Goal: Find specific page/section

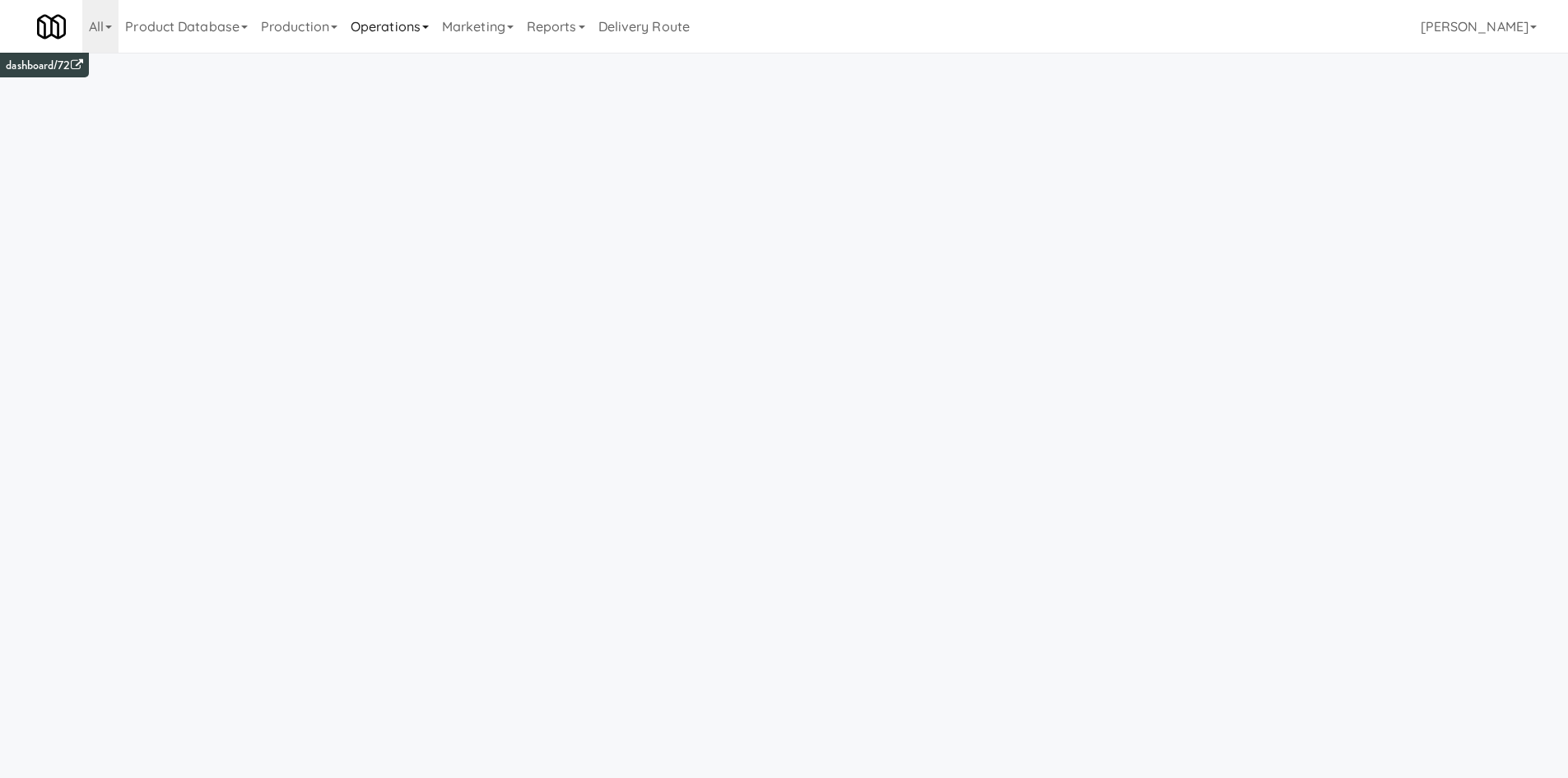
click at [396, 14] on link "Operations" at bounding box center [390, 26] width 92 height 52
click at [418, 62] on link "Sites" at bounding box center [410, 72] width 132 height 30
type input "2660 - [PERSON_NAME] Med Tech"
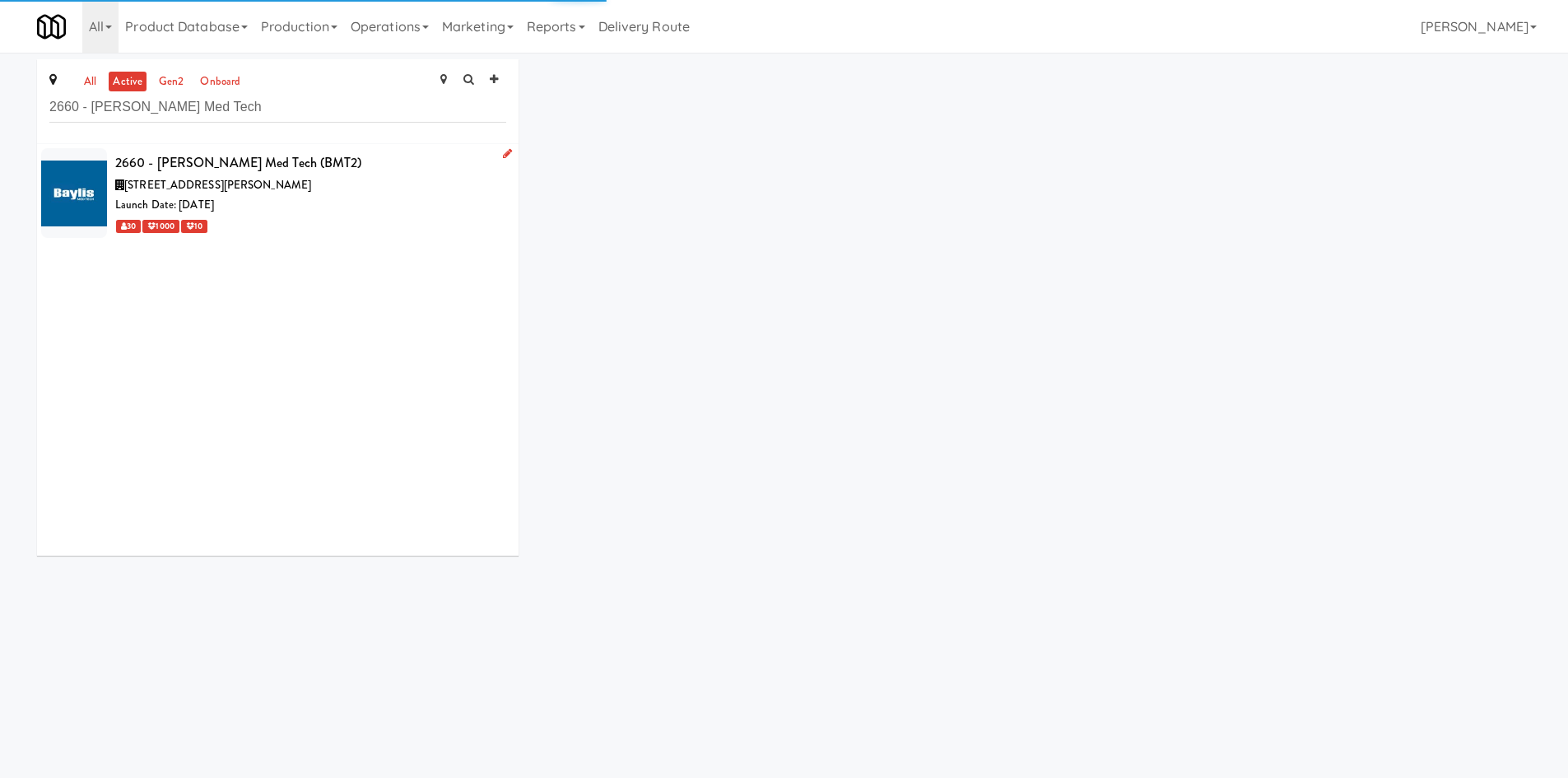
click at [310, 160] on div "2660 - [PERSON_NAME] Med Tech (BMT2)" at bounding box center [311, 163] width 391 height 25
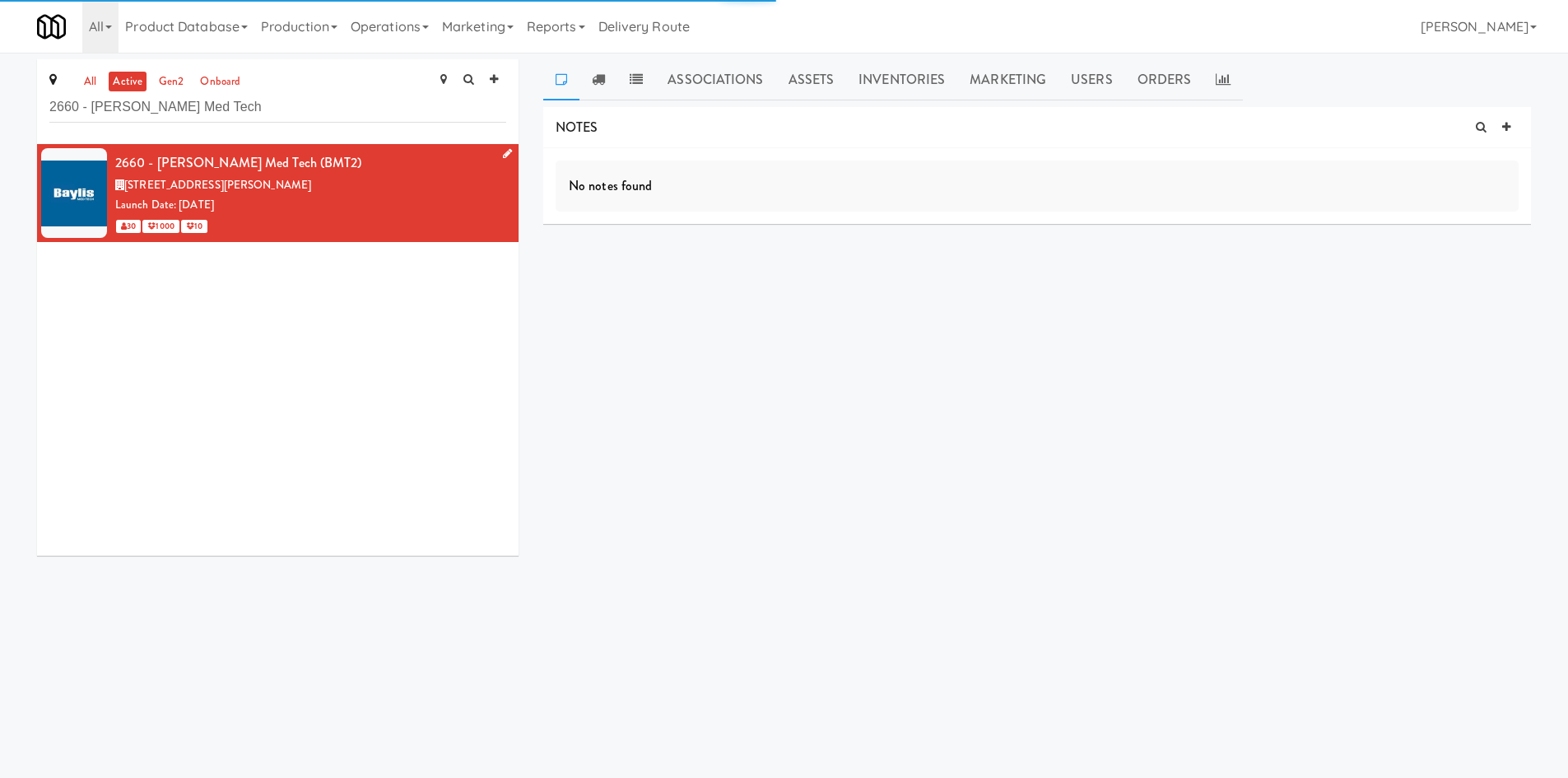
drag, startPoint x: 320, startPoint y: 181, endPoint x: 128, endPoint y: 187, distance: 192.1
click at [128, 187] on span "[STREET_ADDRESS][PERSON_NAME]" at bounding box center [217, 185] width 187 height 16
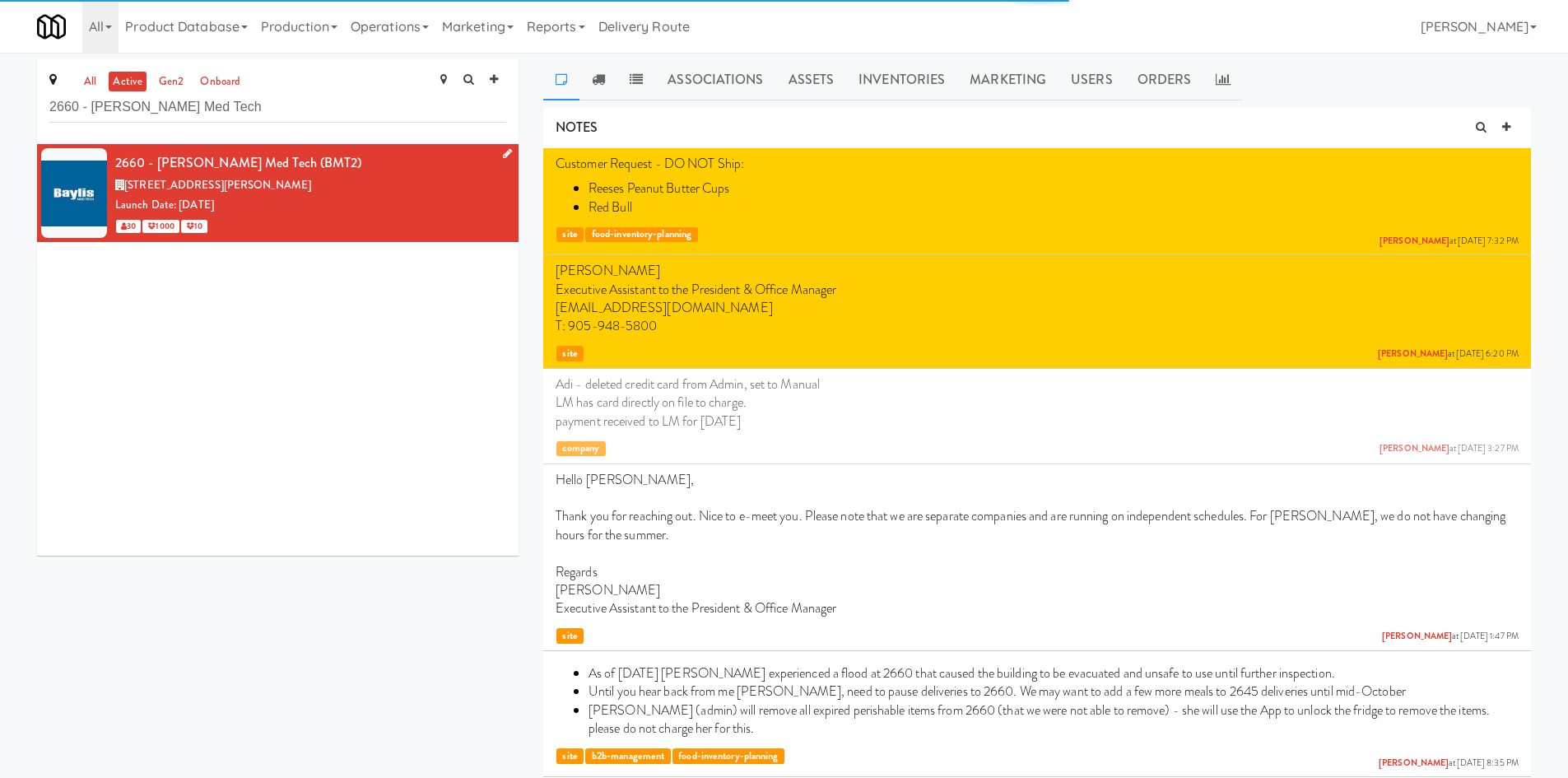
drag, startPoint x: 128, startPoint y: 188, endPoint x: 142, endPoint y: 187, distance: 14.0
drag, startPoint x: 142, startPoint y: 187, endPoint x: 132, endPoint y: 186, distance: 10.0
click at [142, 186] on span "[STREET_ADDRESS][PERSON_NAME]" at bounding box center [217, 185] width 187 height 16
click at [132, 182] on span "[STREET_ADDRESS][PERSON_NAME]" at bounding box center [217, 185] width 187 height 16
drag, startPoint x: 130, startPoint y: 187, endPoint x: 193, endPoint y: 185, distance: 63.0
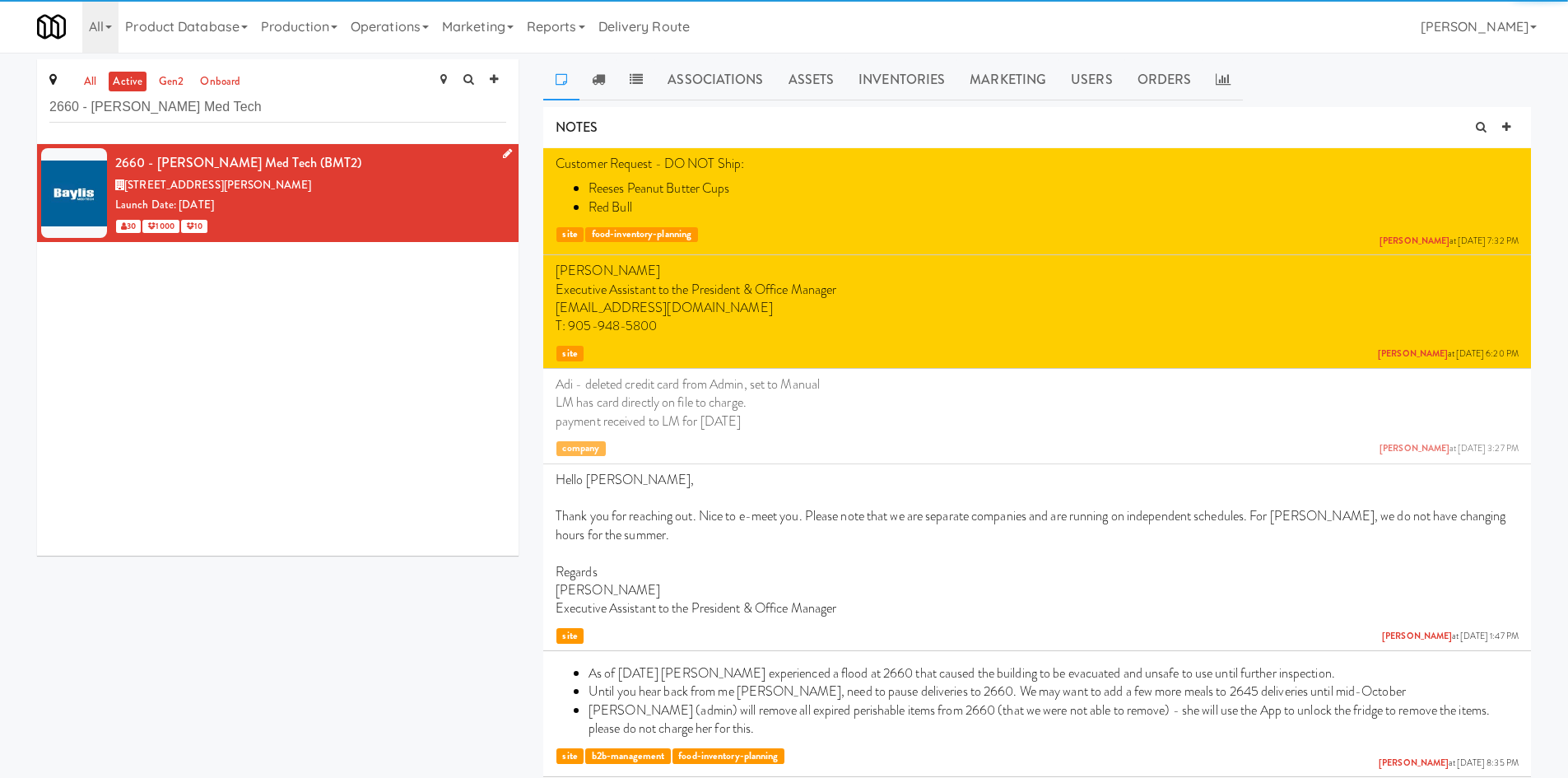
click at [129, 188] on span "[STREET_ADDRESS][PERSON_NAME]" at bounding box center [217, 185] width 187 height 16
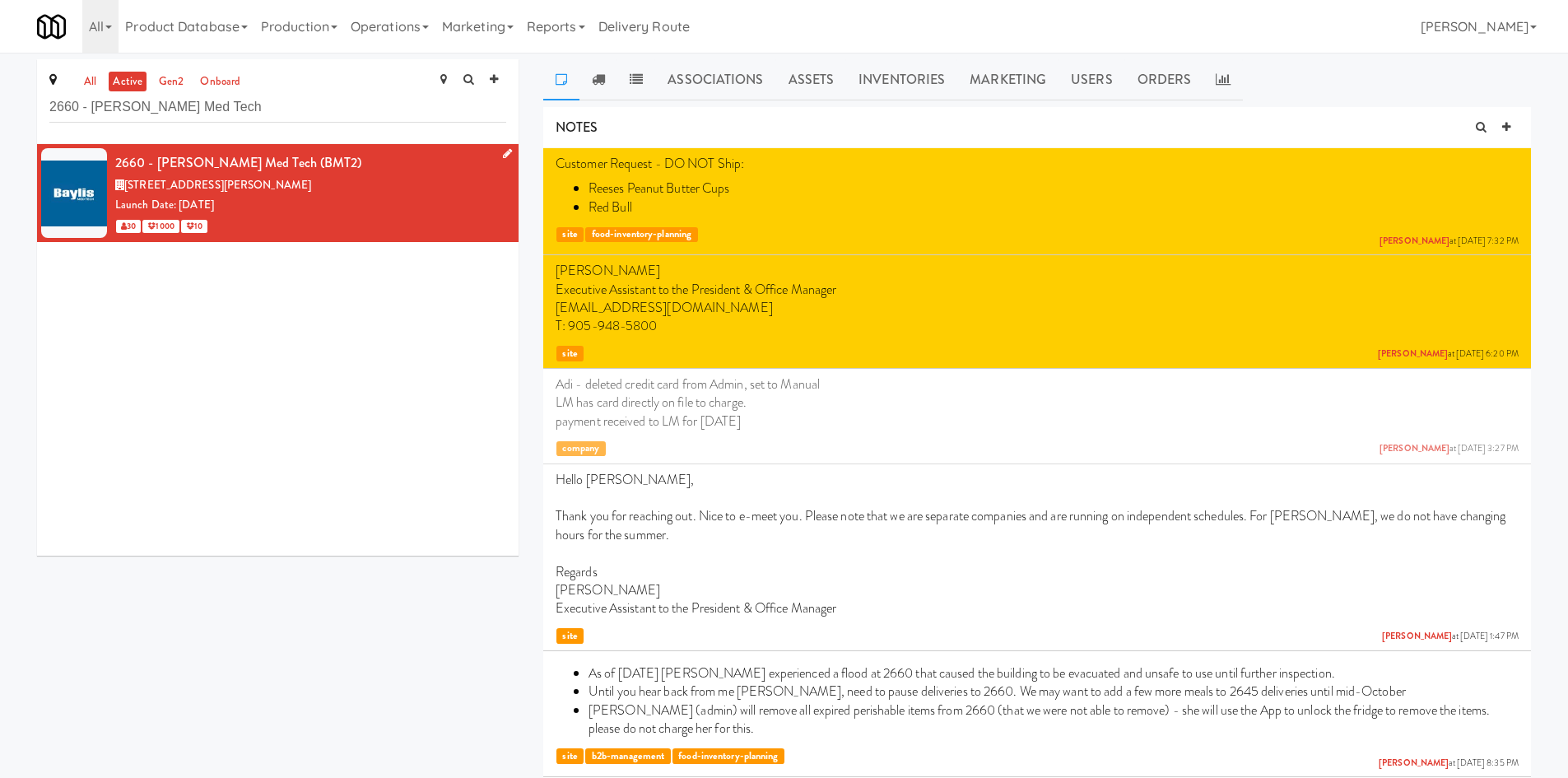
drag, startPoint x: 127, startPoint y: 185, endPoint x: 303, endPoint y: 185, distance: 176.0
click at [303, 185] on span "[STREET_ADDRESS][PERSON_NAME]" at bounding box center [217, 185] width 187 height 16
copy span "[STREET_ADDRESS][PERSON_NAME]"
drag, startPoint x: 115, startPoint y: 167, endPoint x: 243, endPoint y: 167, distance: 128.0
click at [243, 167] on div "2660 - [PERSON_NAME] Med Tech (BMT2)" at bounding box center [311, 163] width 391 height 25
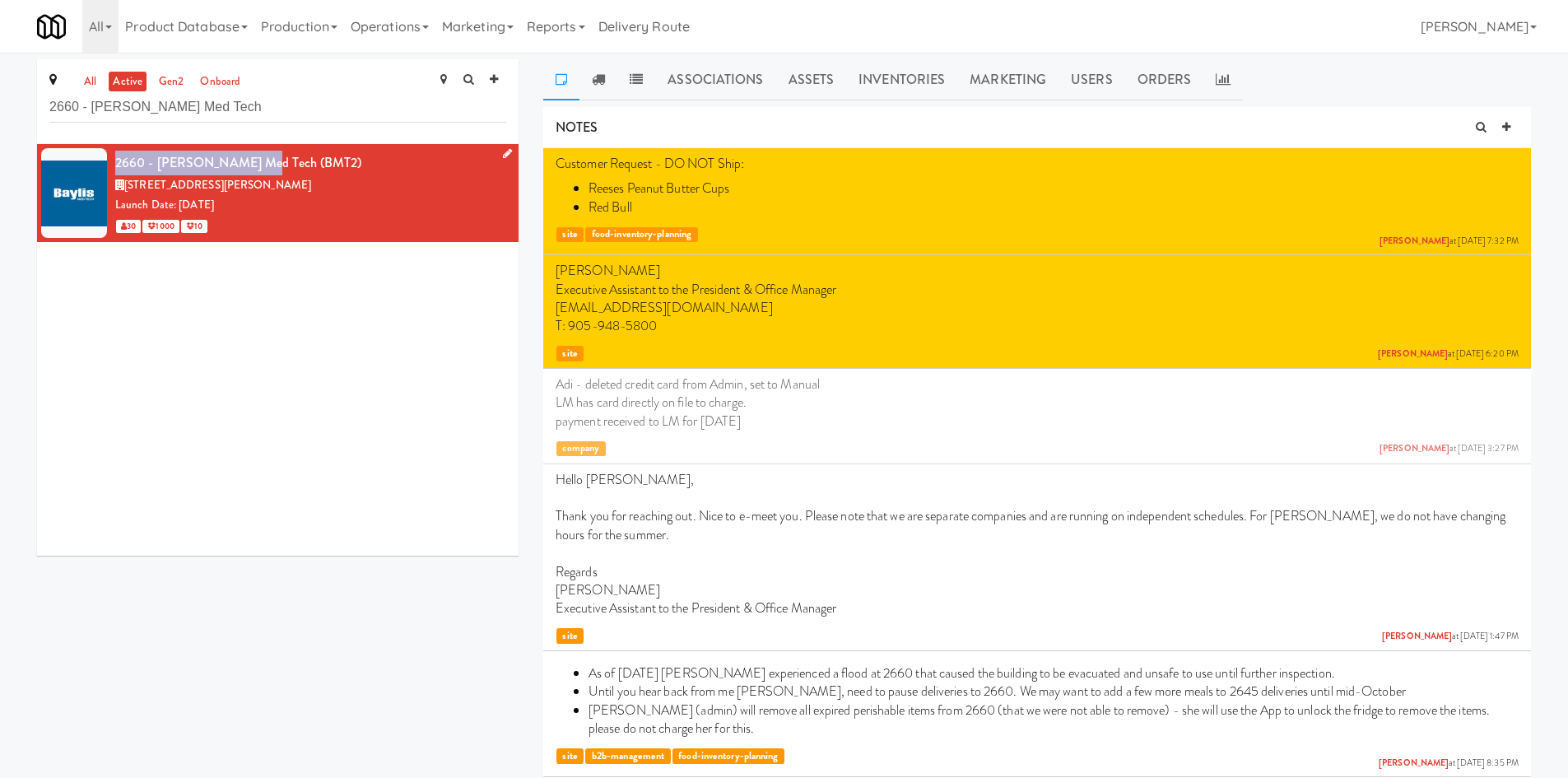
copy div "2660 - [PERSON_NAME] Med Tech"
click at [1055, 401] on p "LM has card directly on file to charge." at bounding box center [1037, 403] width 963 height 18
